Goal: Answer question/provide support: Share knowledge or assist other users

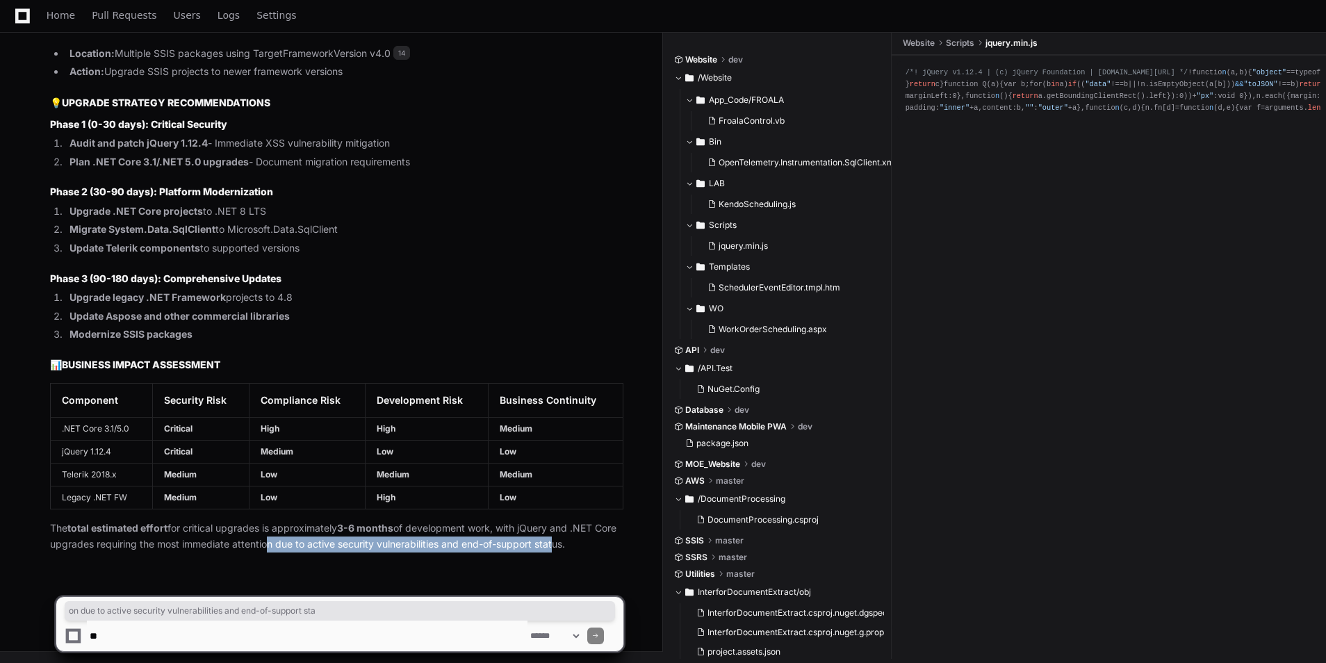
scroll to position [4819, 0]
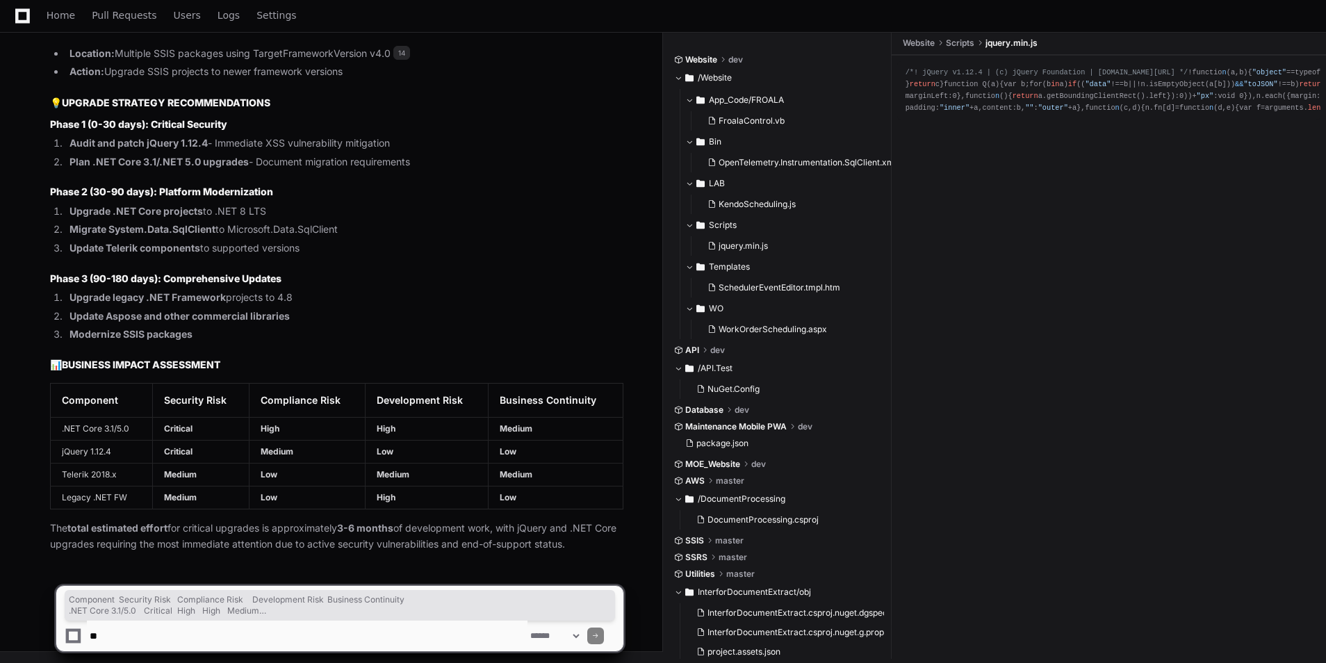
drag, startPoint x: 48, startPoint y: 389, endPoint x: 626, endPoint y: 506, distance: 590.0
click at [270, 627] on textarea at bounding box center [307, 636] width 441 height 31
type textarea "**********"
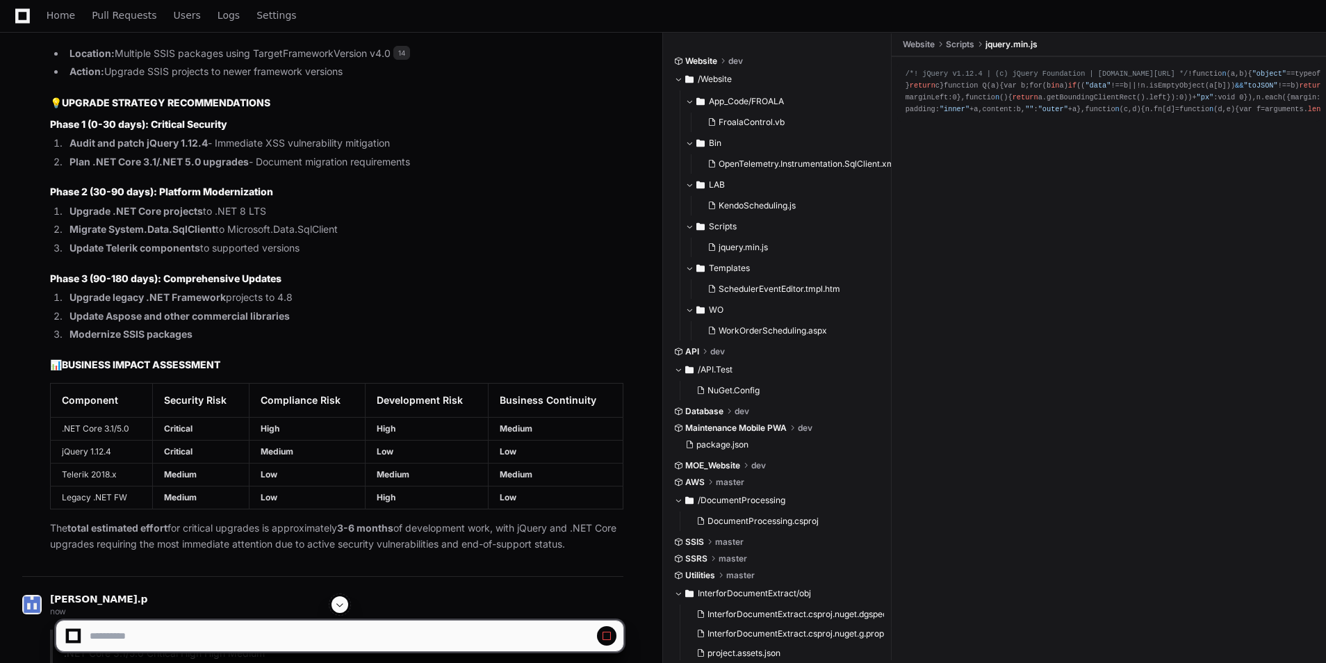
scroll to position [4827, 0]
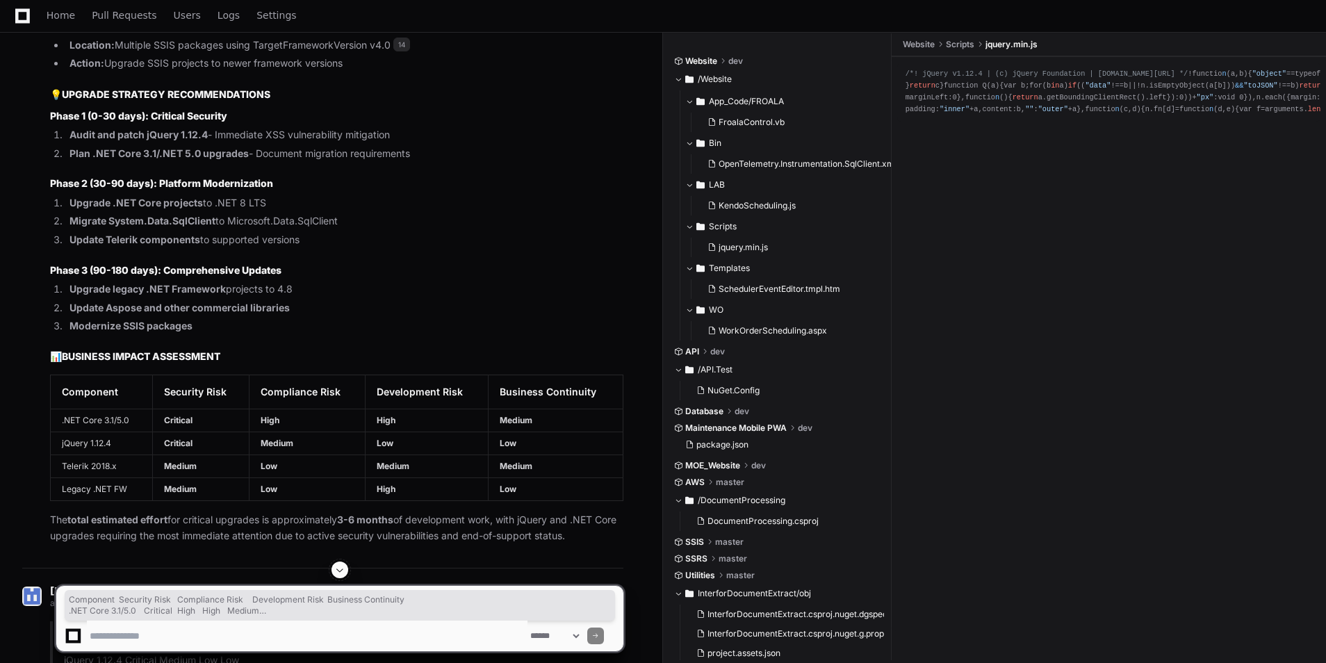
drag, startPoint x: 47, startPoint y: 377, endPoint x: 630, endPoint y: 501, distance: 596.9
drag, startPoint x: 630, startPoint y: 501, endPoint x: 462, endPoint y: 468, distance: 171.5
copy article
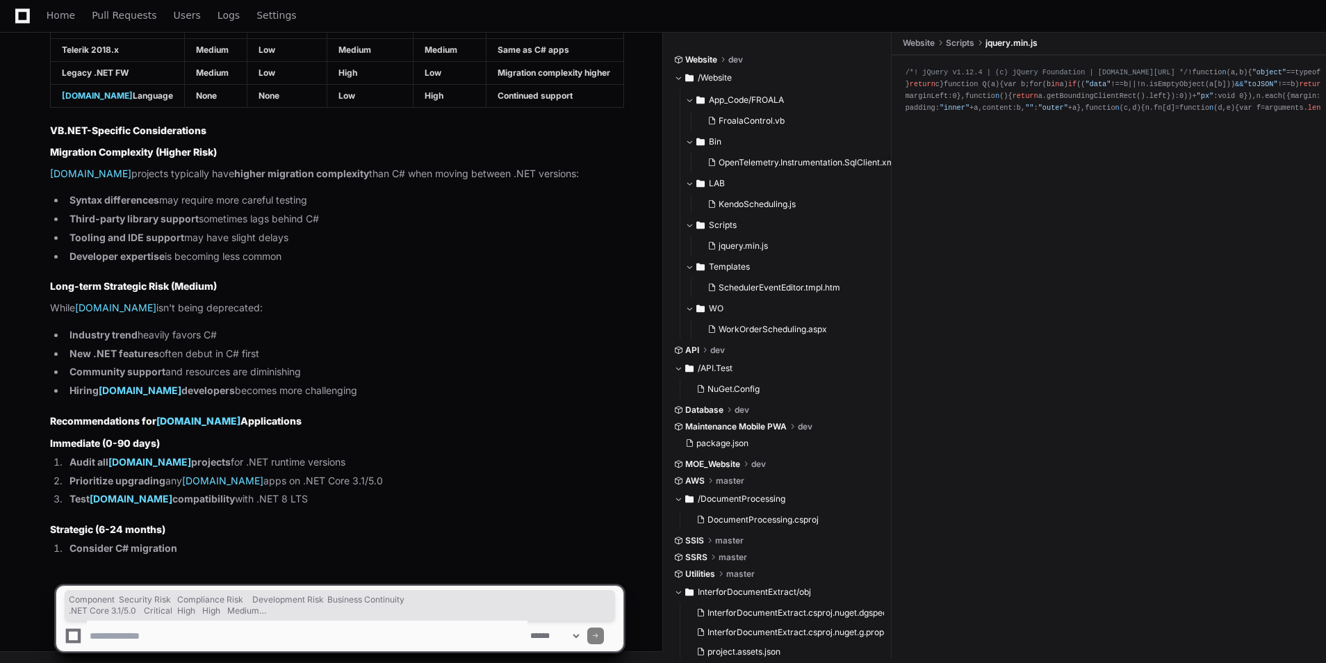
scroll to position [6248, 0]
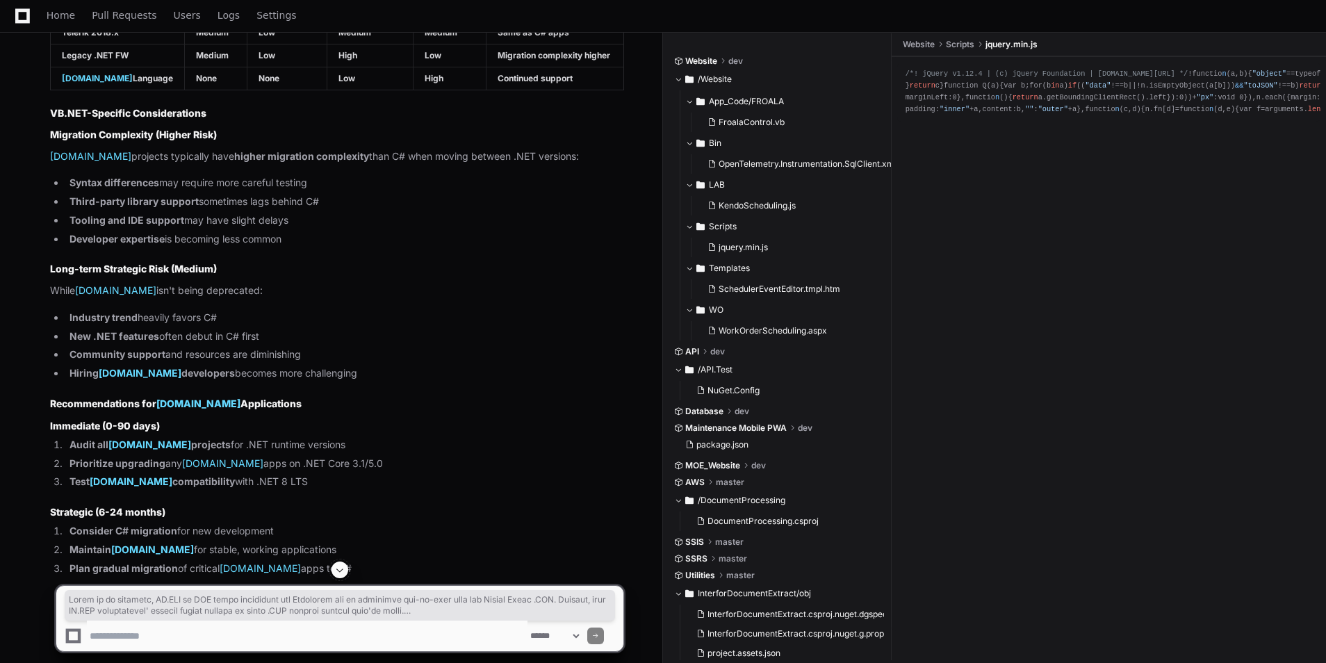
click at [497, 472] on li "Prioritize upgrading any [DOMAIN_NAME] apps on .NET Core 3.1/5.0" at bounding box center [344, 464] width 558 height 16
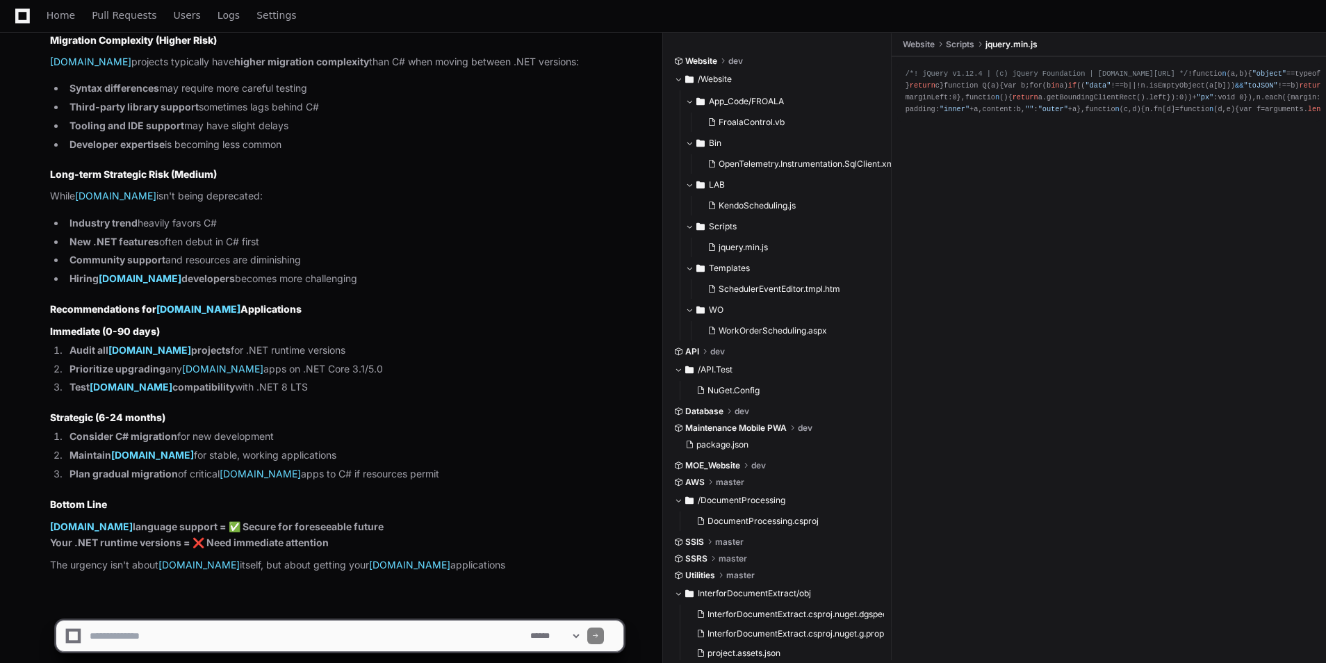
scroll to position [6381, 0]
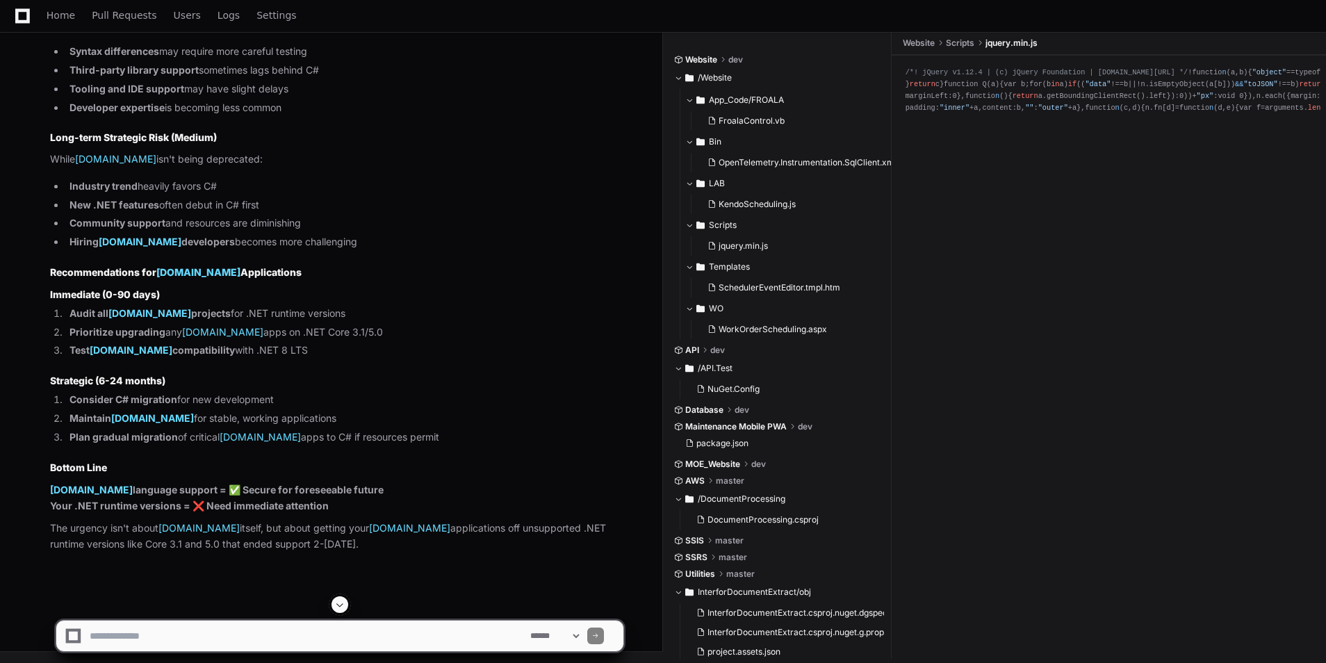
click at [302, 644] on textarea at bounding box center [307, 636] width 441 height 31
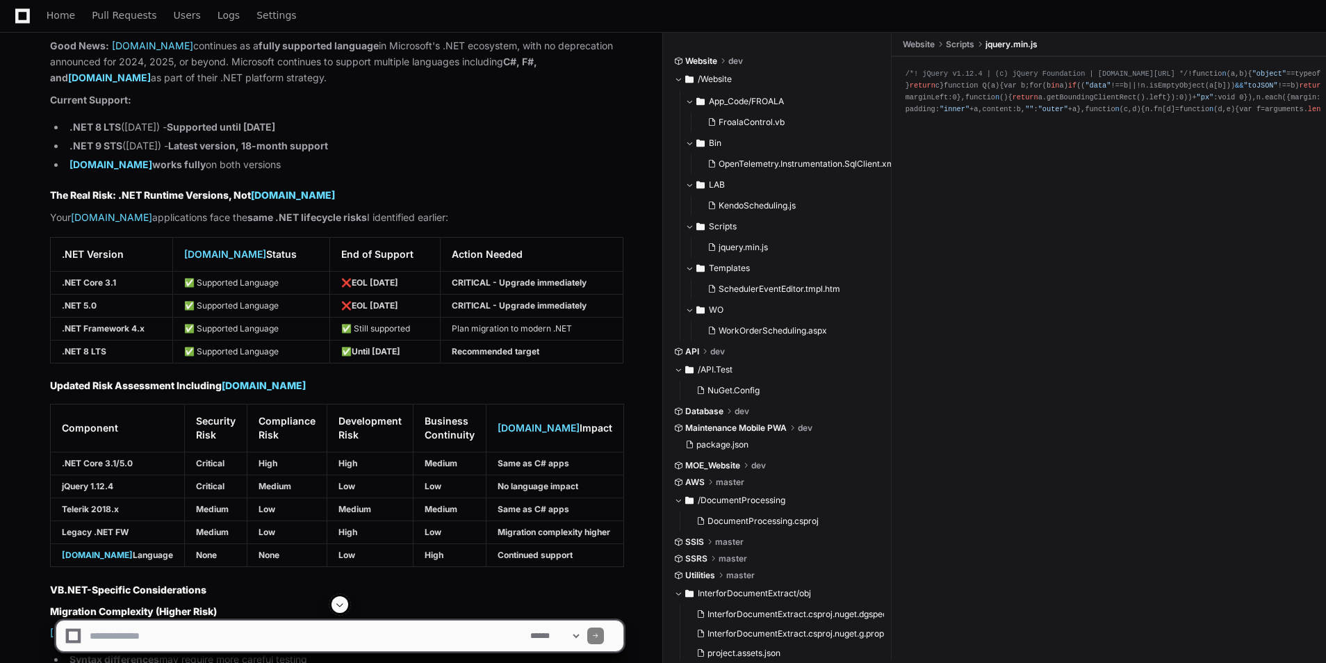
scroll to position [6258, 0]
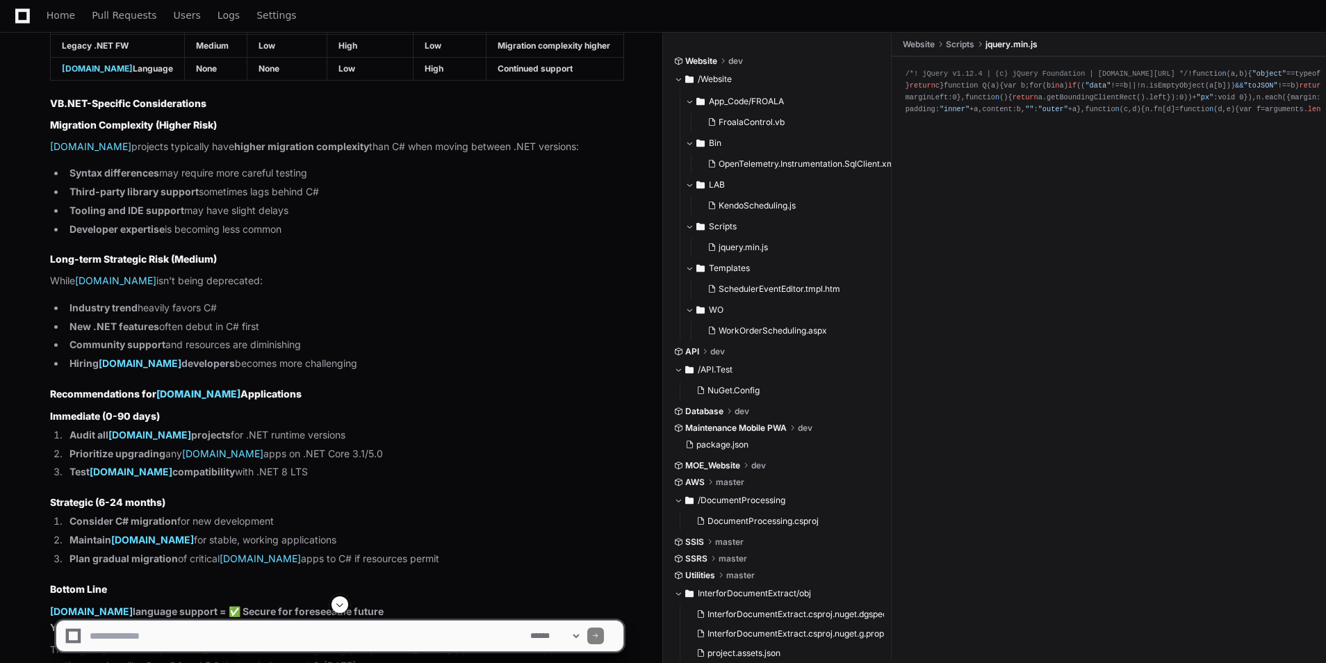
click at [298, 629] on textarea at bounding box center [307, 636] width 441 height 31
click at [270, 640] on textarea at bounding box center [307, 636] width 441 height 31
type textarea "**********"
click at [345, 606] on span at bounding box center [339, 604] width 11 height 11
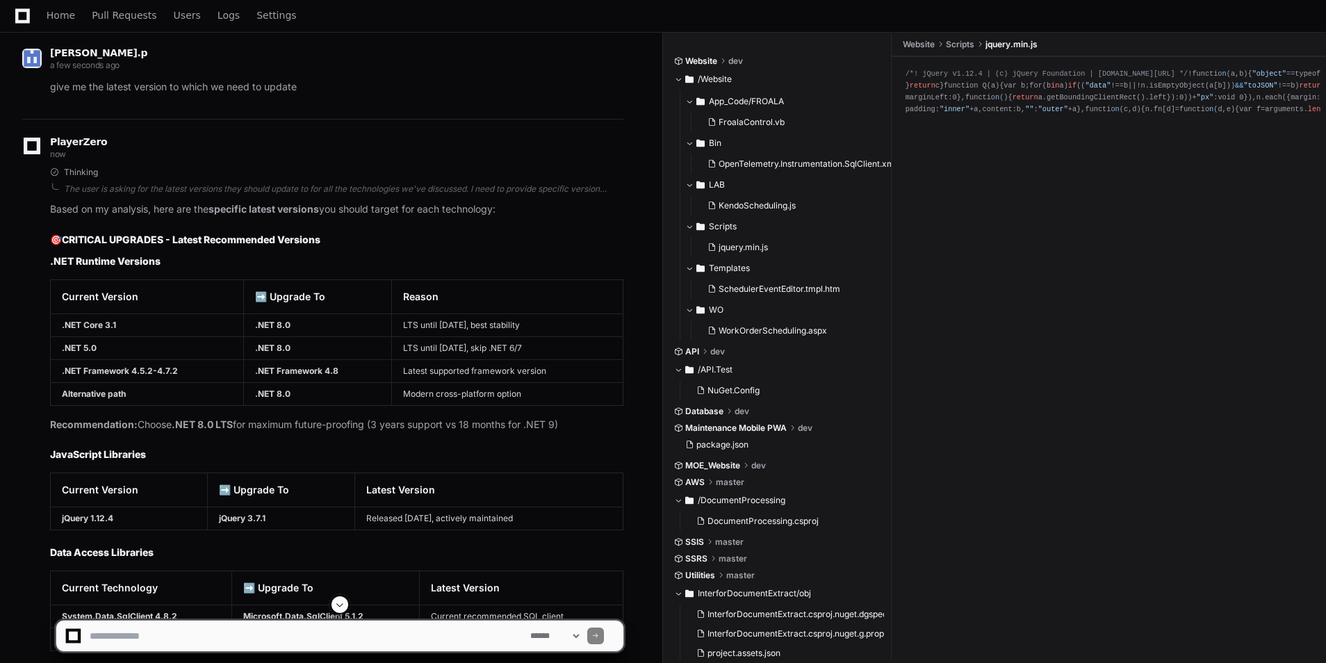
scroll to position [6995, 0]
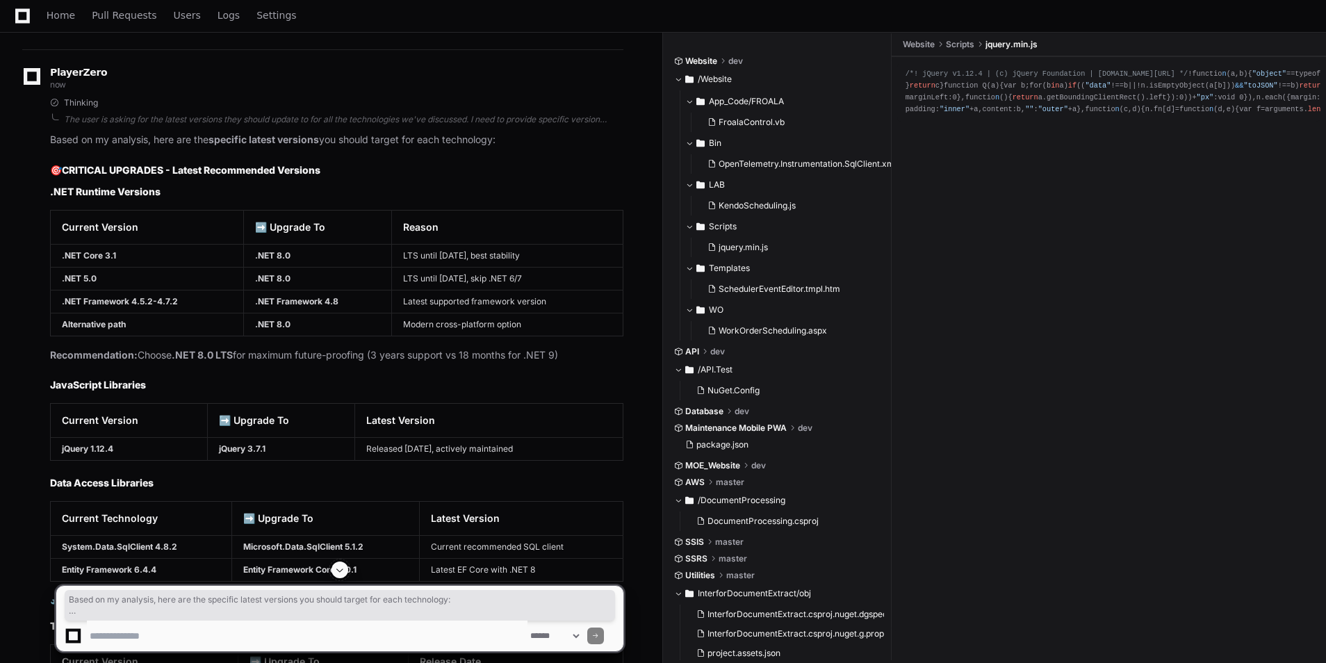
drag, startPoint x: 252, startPoint y: 275, endPoint x: 281, endPoint y: 272, distance: 28.6
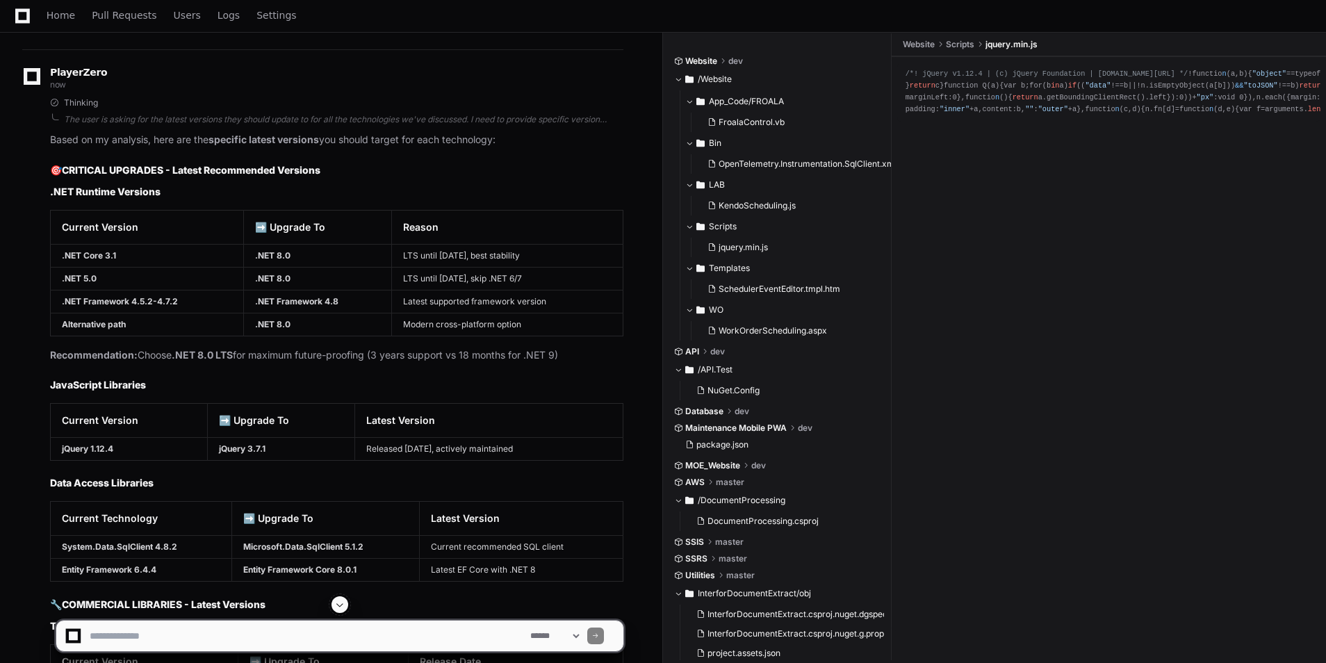
drag, startPoint x: 281, startPoint y: 272, endPoint x: 266, endPoint y: 277, distance: 15.8
click at [297, 267] on td ".NET 8.0" at bounding box center [318, 255] width 148 height 23
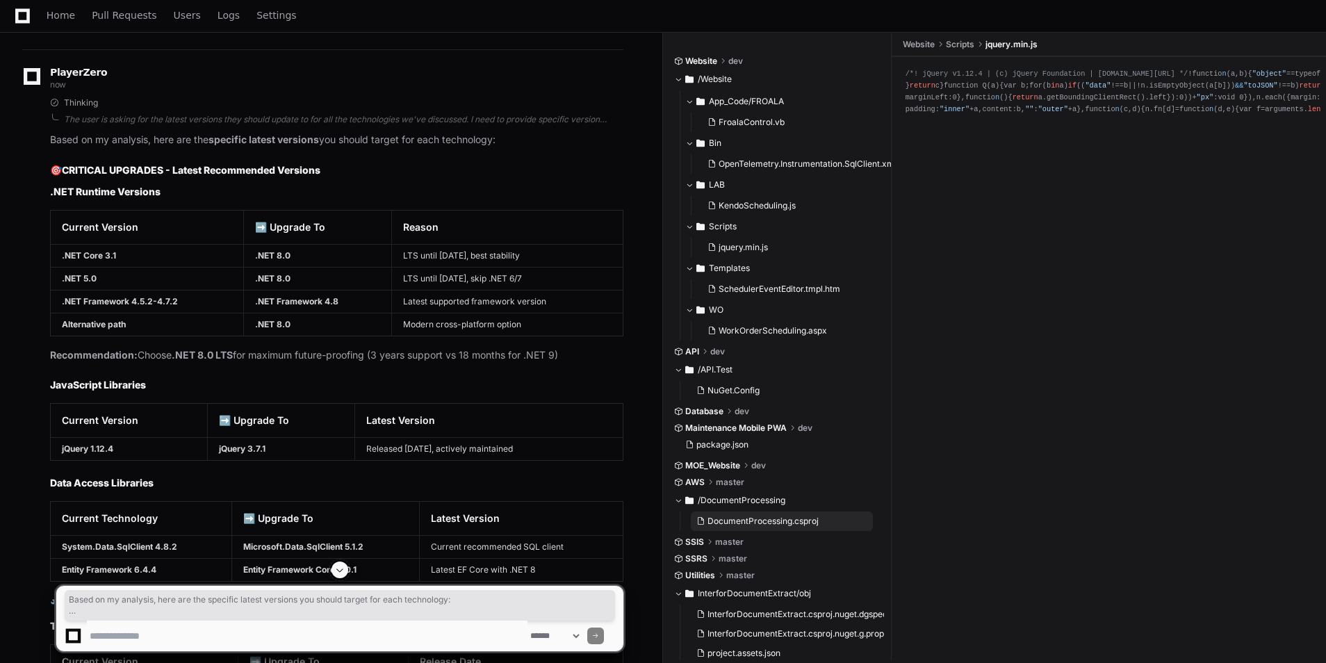
click at [297, 267] on td ".NET 8.0" at bounding box center [318, 255] width 148 height 23
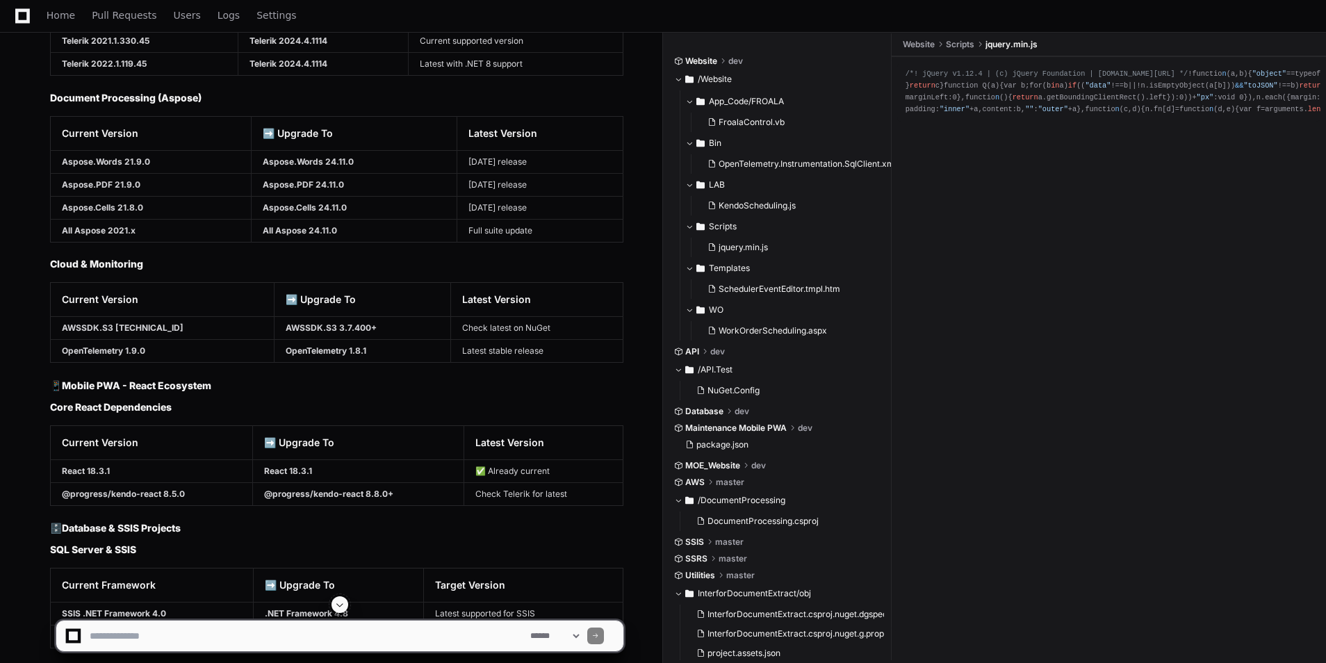
scroll to position [7528, 0]
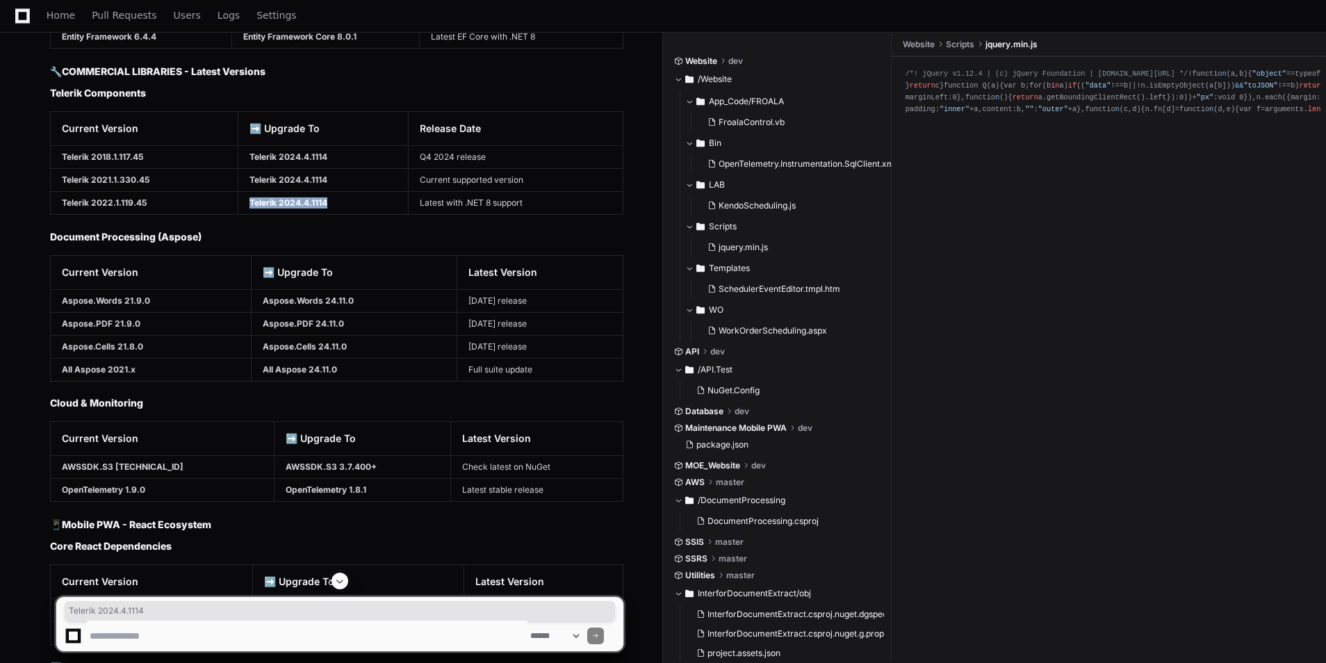
drag, startPoint x: 334, startPoint y: 218, endPoint x: 250, endPoint y: 221, distance: 83.5
click at [250, 214] on td "Telerik 2024.4.1114" at bounding box center [323, 202] width 171 height 23
copy strong "Telerik 2024.4.1114"
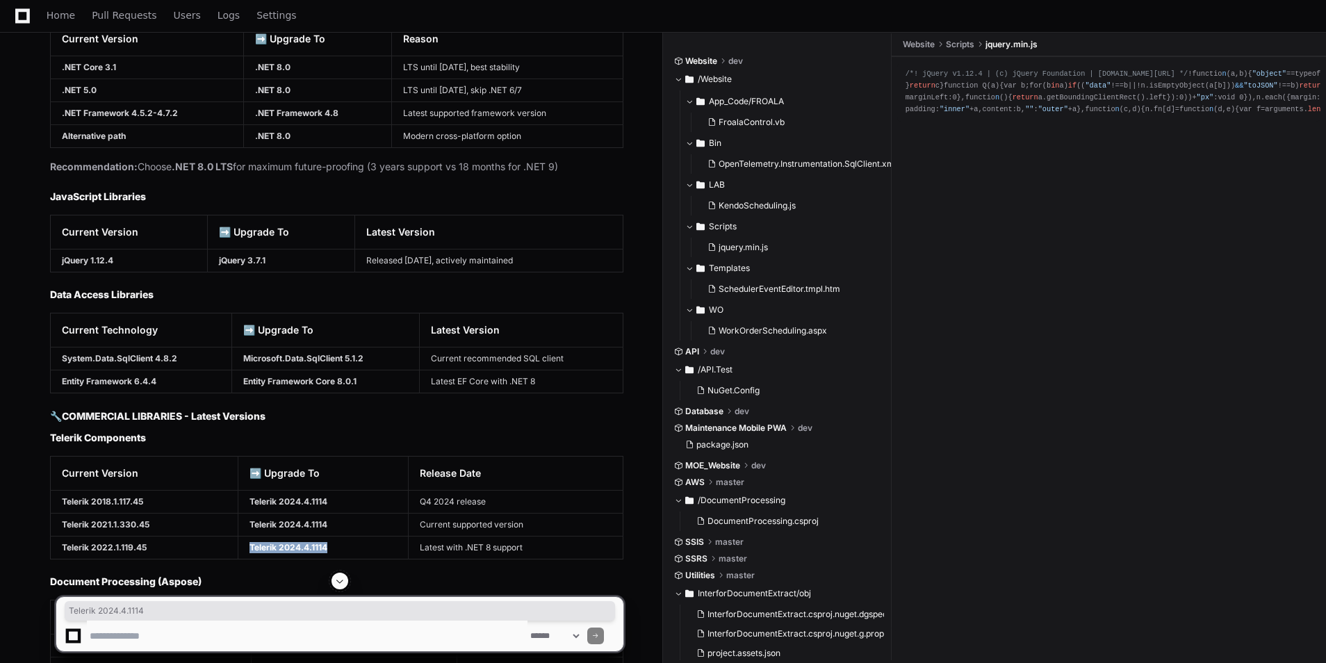
scroll to position [7181, 0]
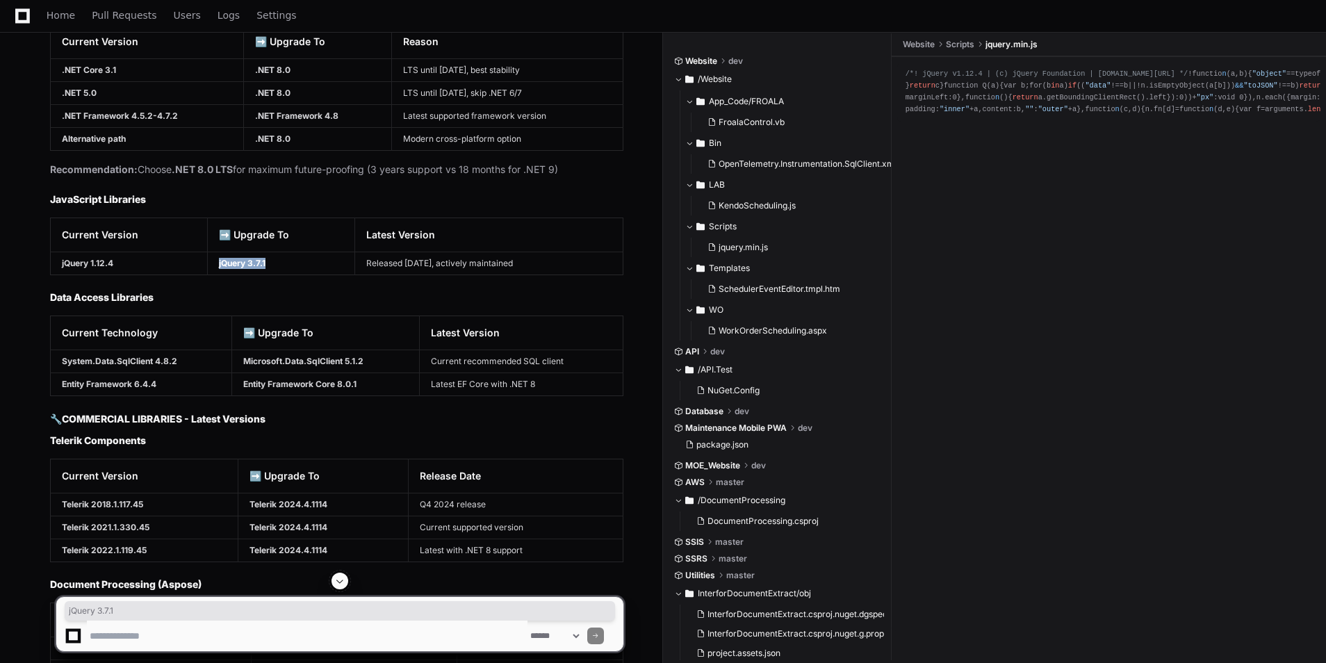
drag, startPoint x: 207, startPoint y: 281, endPoint x: 268, endPoint y: 282, distance: 60.5
click at [268, 275] on td "jQuery 3.7.1" at bounding box center [281, 263] width 147 height 23
copy strong "jQuery 3.7.1"
